Goal: Task Accomplishment & Management: Manage account settings

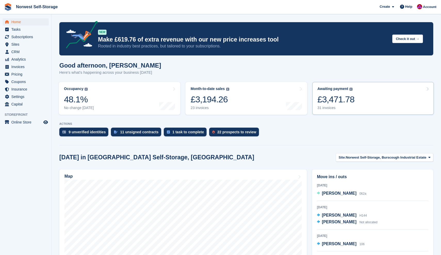
click at [371, 99] on link "Awaiting payment The total outstanding balance on all open invoices. £3,471.78 …" at bounding box center [372, 98] width 121 height 33
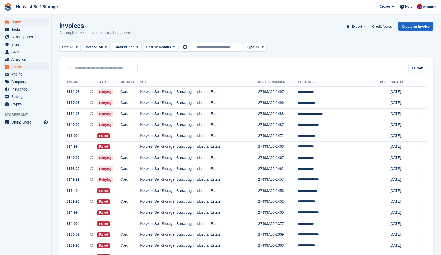
click at [14, 21] on span "Home" at bounding box center [26, 21] width 31 height 7
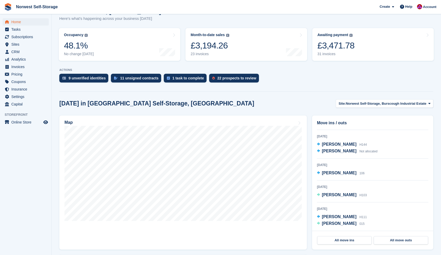
scroll to position [81, 0]
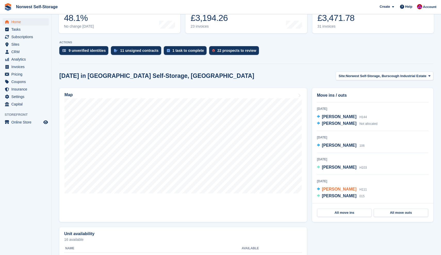
click at [338, 189] on span "[PERSON_NAME]" at bounding box center [339, 189] width 35 height 4
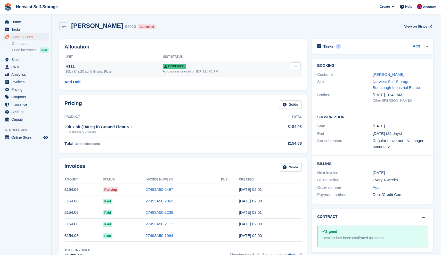
click at [295, 66] on icon at bounding box center [295, 65] width 3 height 3
click at [263, 94] on p "Deallocate" at bounding box center [275, 94] width 45 height 7
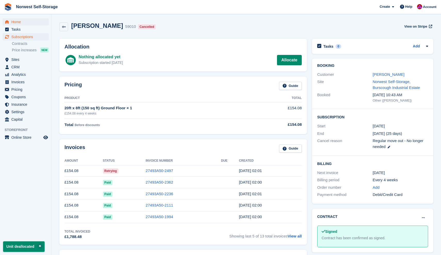
click at [14, 22] on span "Home" at bounding box center [26, 21] width 31 height 7
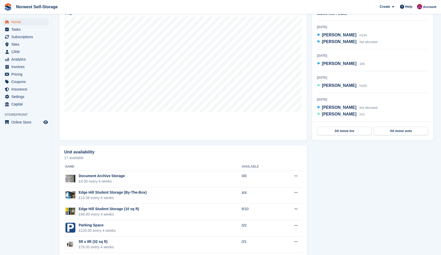
scroll to position [114, 0]
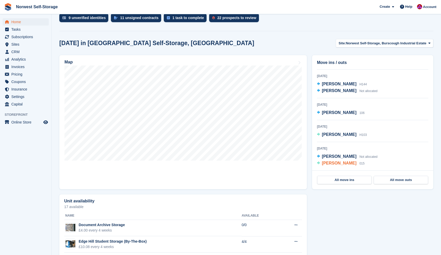
click at [359, 163] on span "015" at bounding box center [361, 164] width 5 height 4
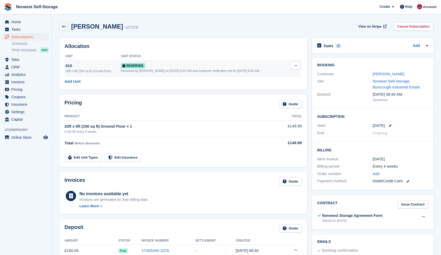
click at [295, 65] on icon at bounding box center [295, 65] width 3 height 3
click at [18, 19] on span "Home" at bounding box center [26, 21] width 31 height 7
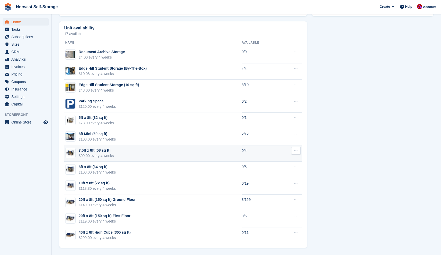
scroll to position [287, 0]
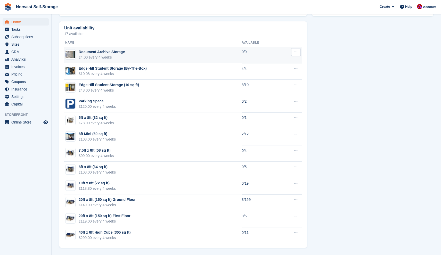
click at [147, 54] on td "Document Archive Storage £4.00 every 4 weeks" at bounding box center [152, 55] width 177 height 16
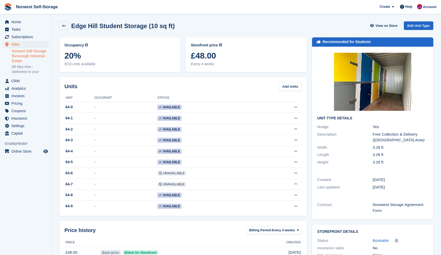
scroll to position [1, 0]
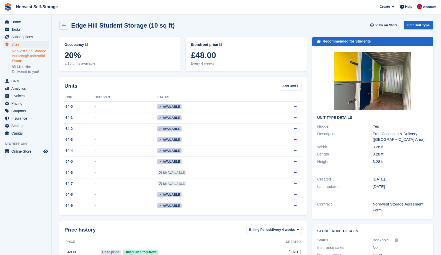
click at [62, 24] on icon at bounding box center [64, 25] width 4 height 4
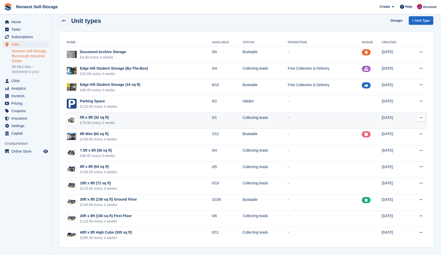
scroll to position [6, 0]
